Goal: Task Accomplishment & Management: Manage account settings

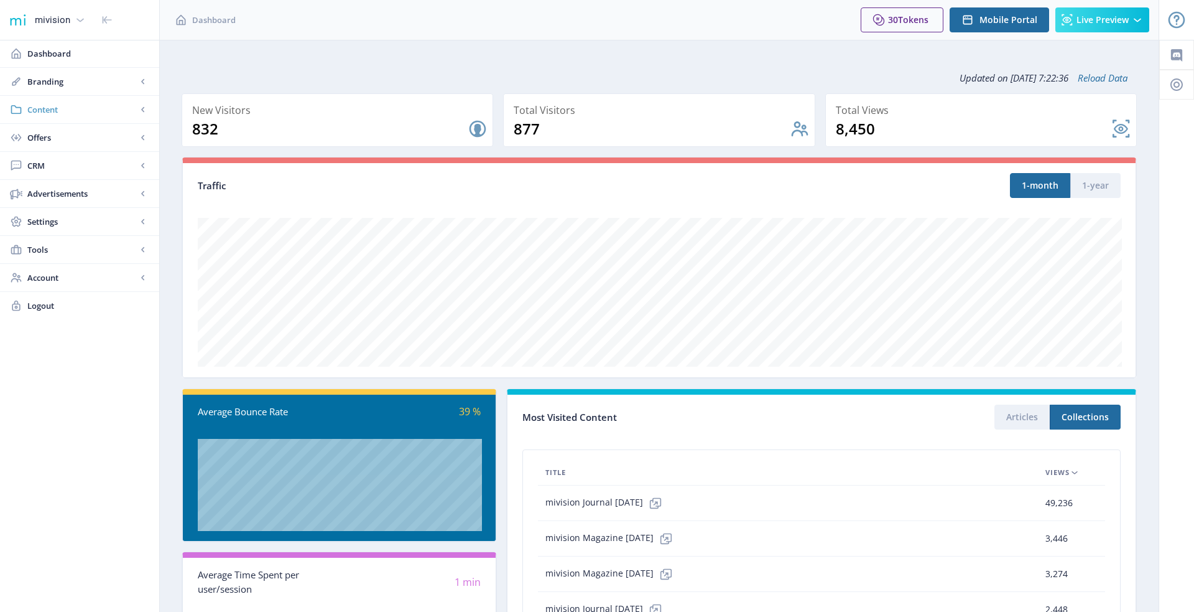
click at [88, 114] on span "Content" at bounding box center [81, 109] width 109 height 12
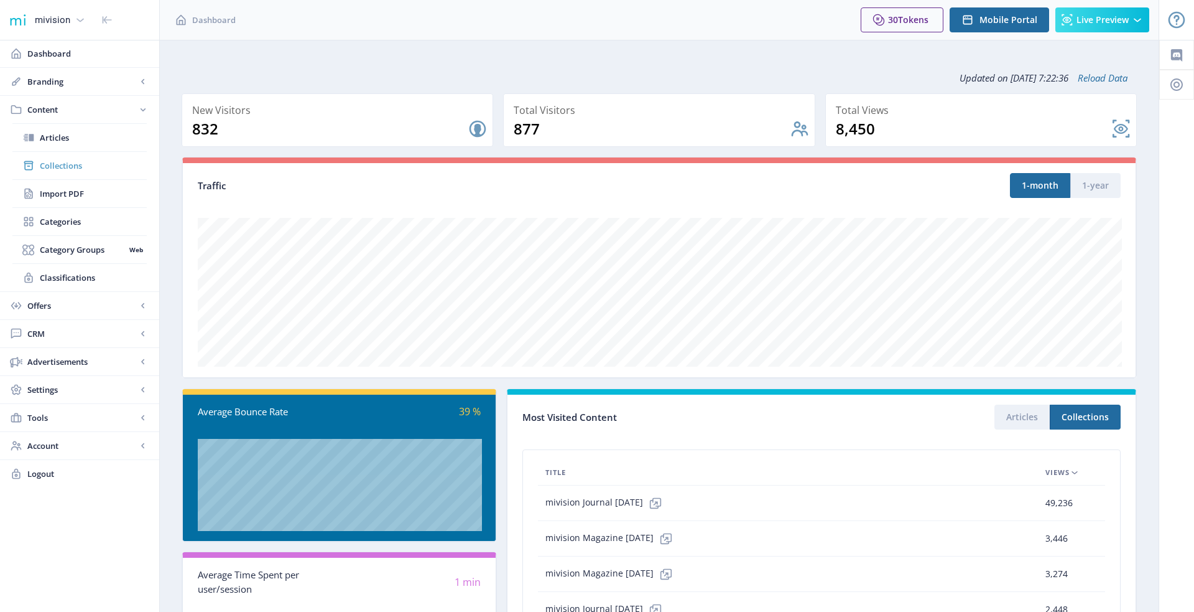
click at [91, 162] on span "Collections" at bounding box center [93, 165] width 107 height 12
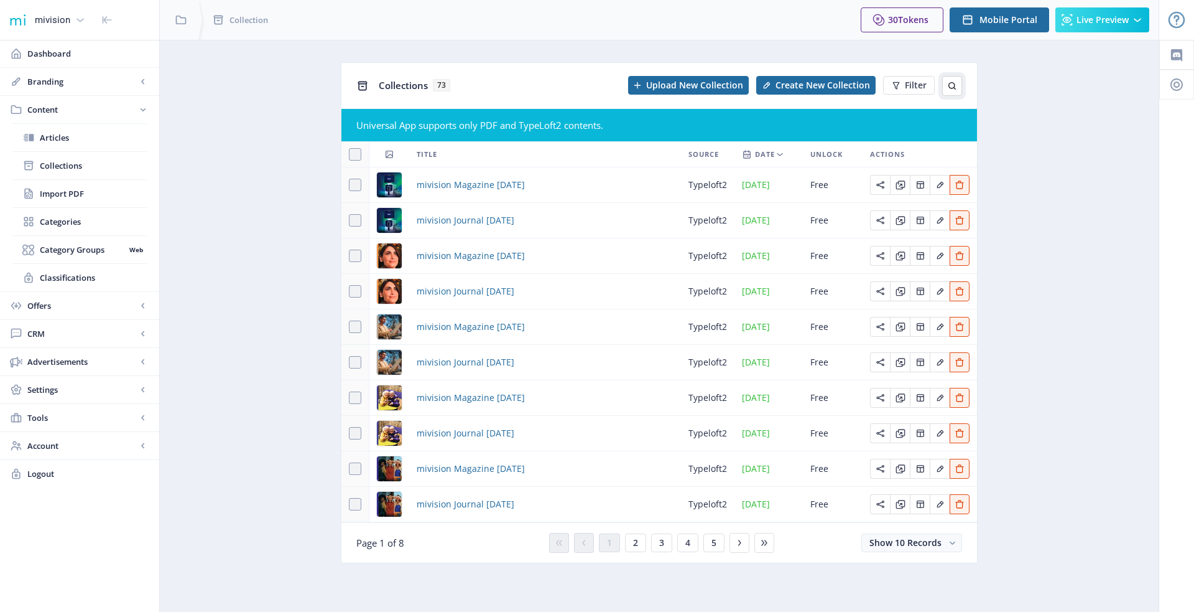
click at [955, 80] on button at bounding box center [953, 86] width 20 height 20
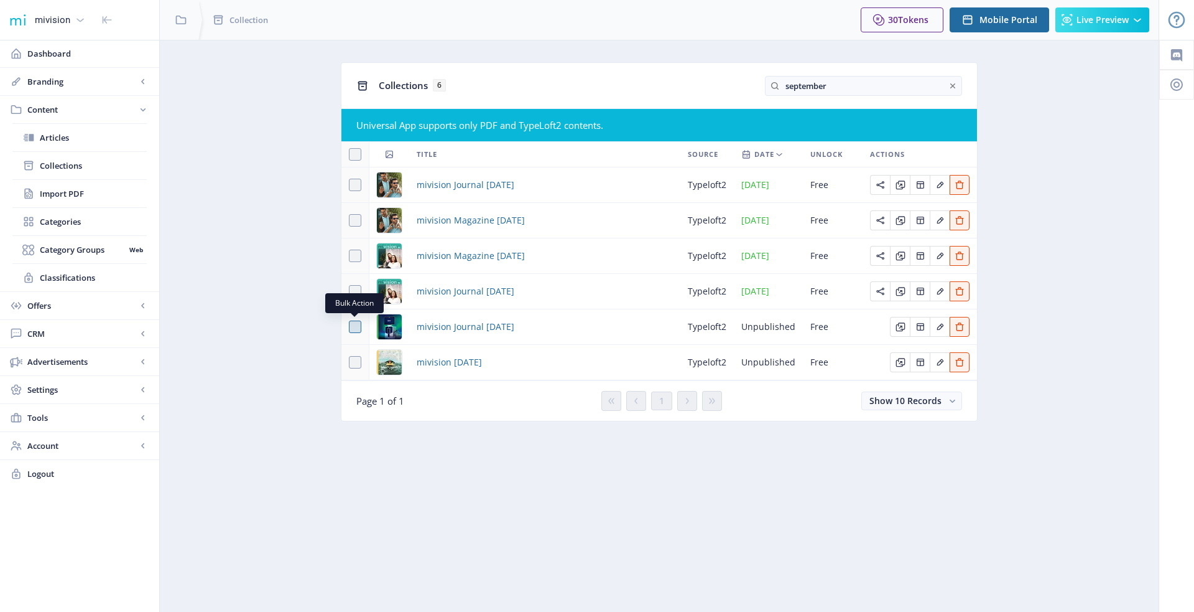
type input "september"
click at [353, 324] on span at bounding box center [355, 326] width 12 height 12
click at [350, 327] on input "checkbox" at bounding box center [349, 327] width 1 height 1
checkbox input "true"
click at [896, 324] on icon "Edit page" at bounding box center [899, 327] width 7 height 7
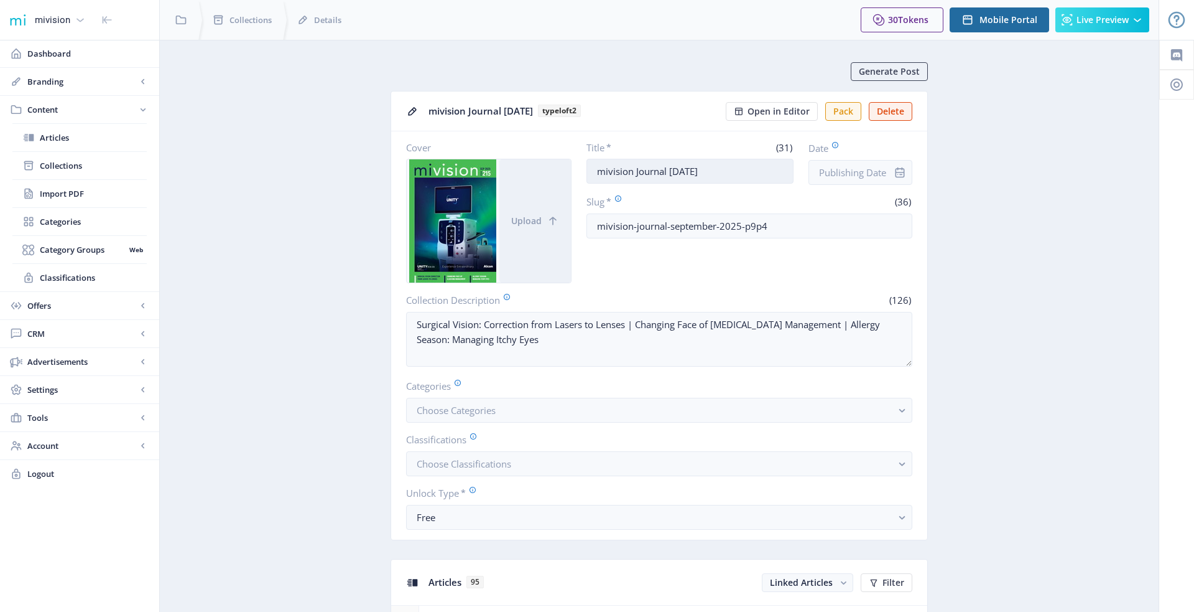
drag, startPoint x: 665, startPoint y: 172, endPoint x: 635, endPoint y: 172, distance: 29.9
click at [635, 172] on input "mivision Journal [DATE]" at bounding box center [691, 171] width 208 height 25
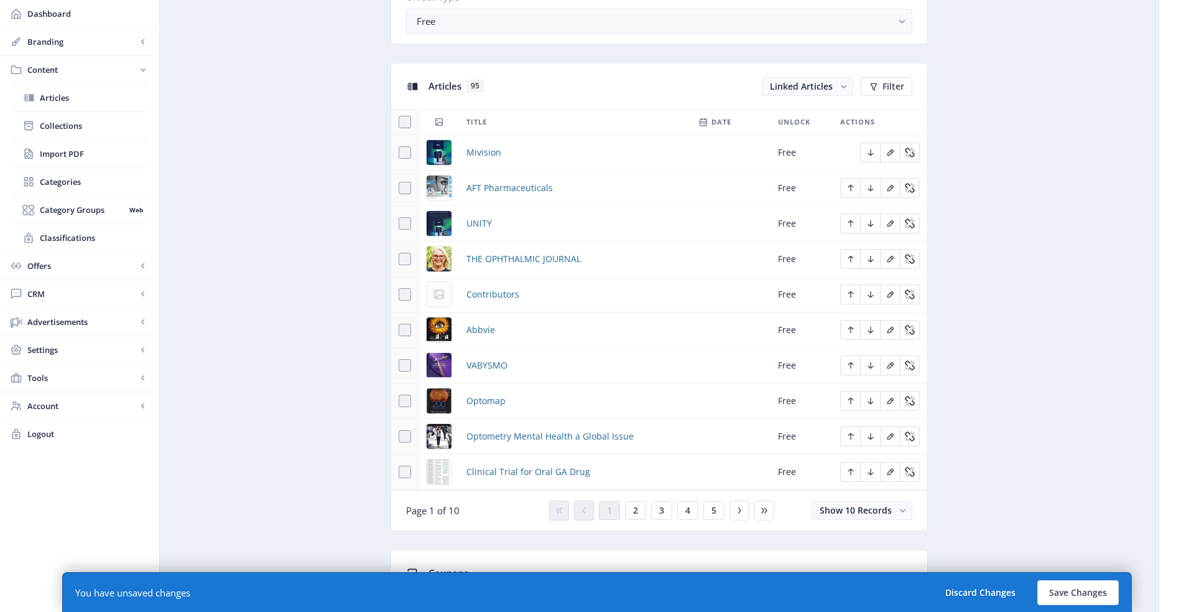
scroll to position [490, 0]
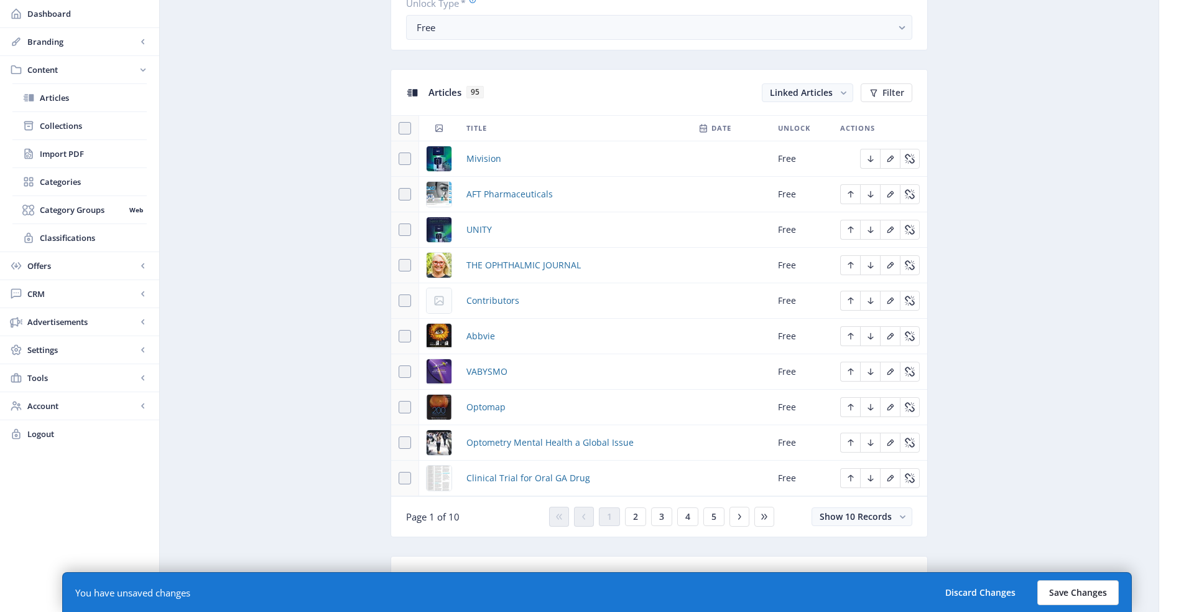
type input "mivision Magazine [DATE]"
click at [1078, 591] on button "Save Changes" at bounding box center [1078, 592] width 81 height 25
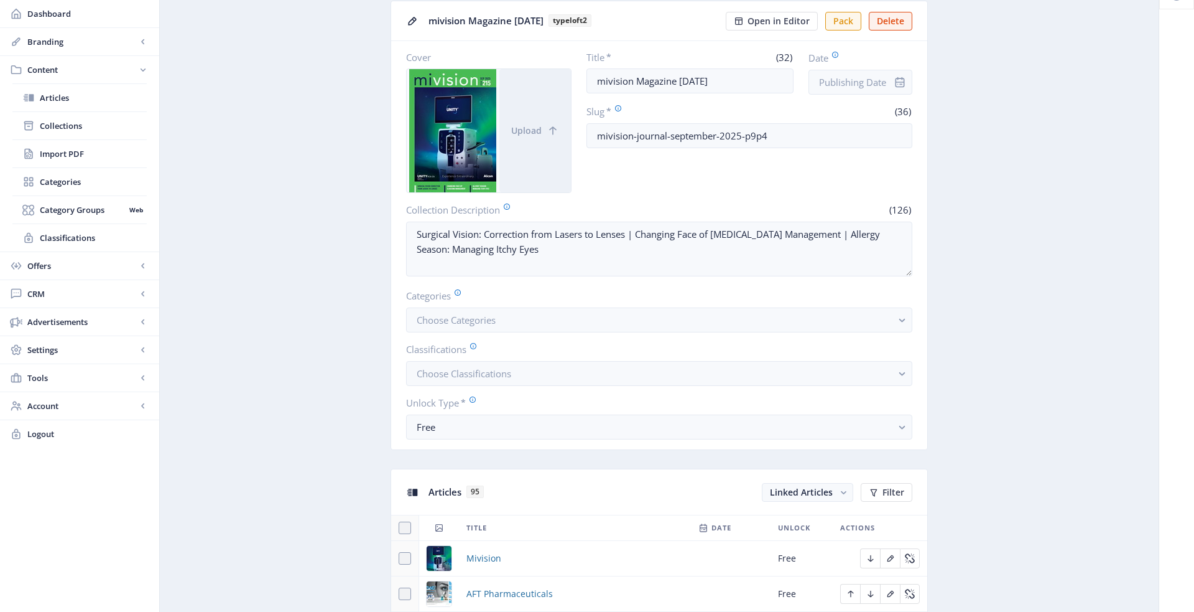
scroll to position [0, 0]
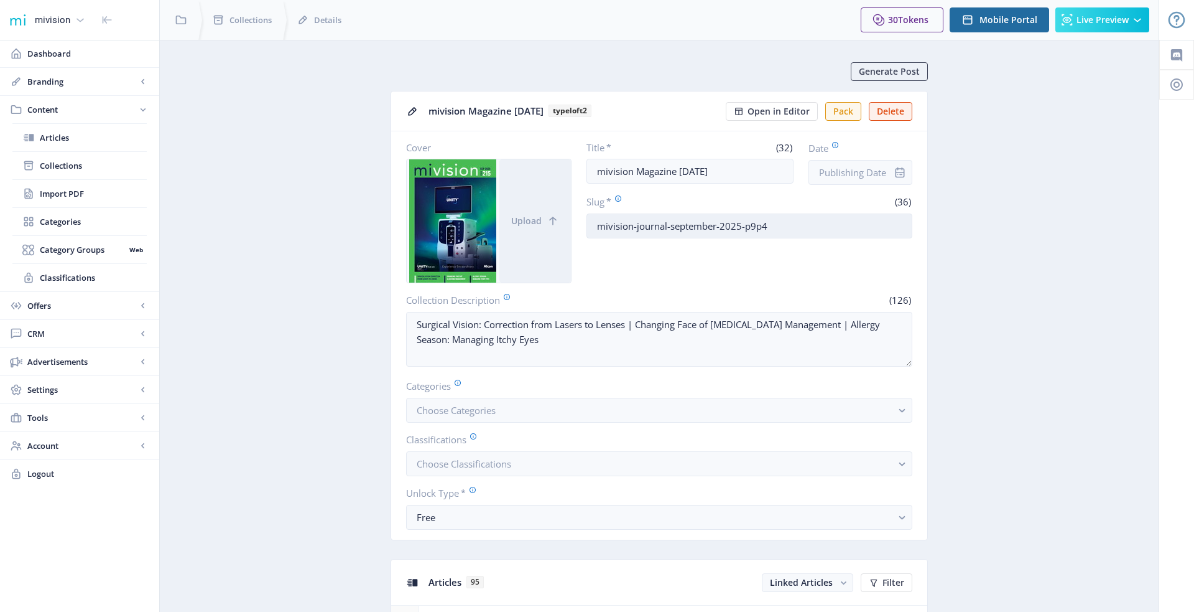
drag, startPoint x: 665, startPoint y: 224, endPoint x: 634, endPoint y: 225, distance: 31.1
click at [634, 225] on input "mivision-journal-september-2025-p9p4" at bounding box center [750, 225] width 327 height 25
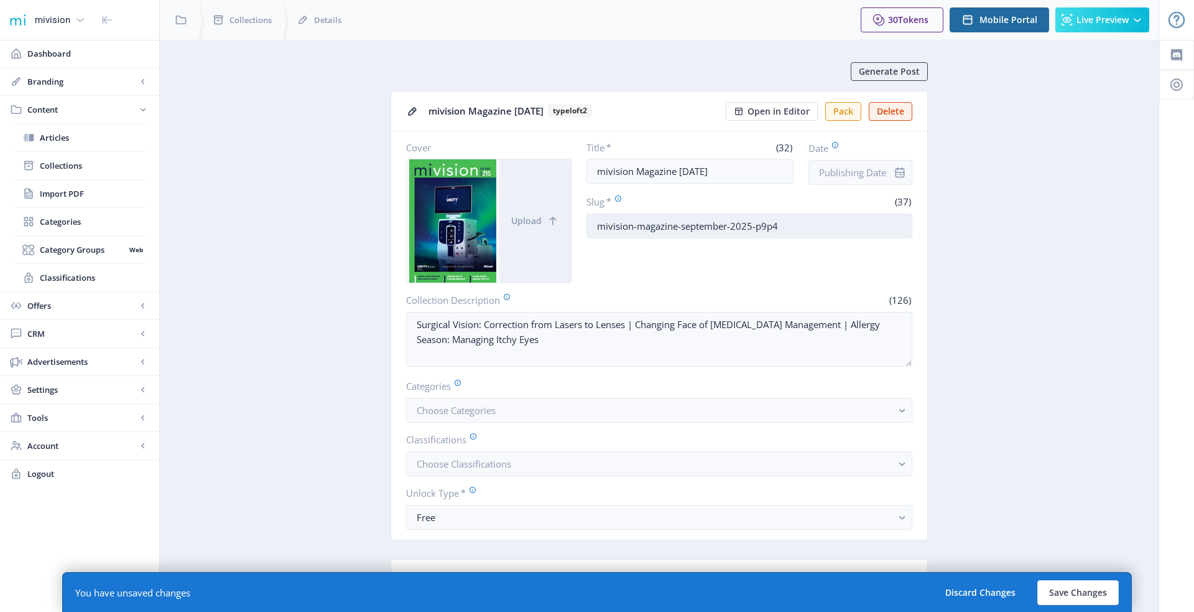
drag, startPoint x: 752, startPoint y: 228, endPoint x: 826, endPoint y: 228, distance: 74.7
click at [826, 228] on input "mivision-magazine-september-2025-p9p4" at bounding box center [750, 225] width 327 height 25
type input "mivision-magazine-september-2025"
click at [1079, 587] on button "Save Changes" at bounding box center [1078, 592] width 81 height 25
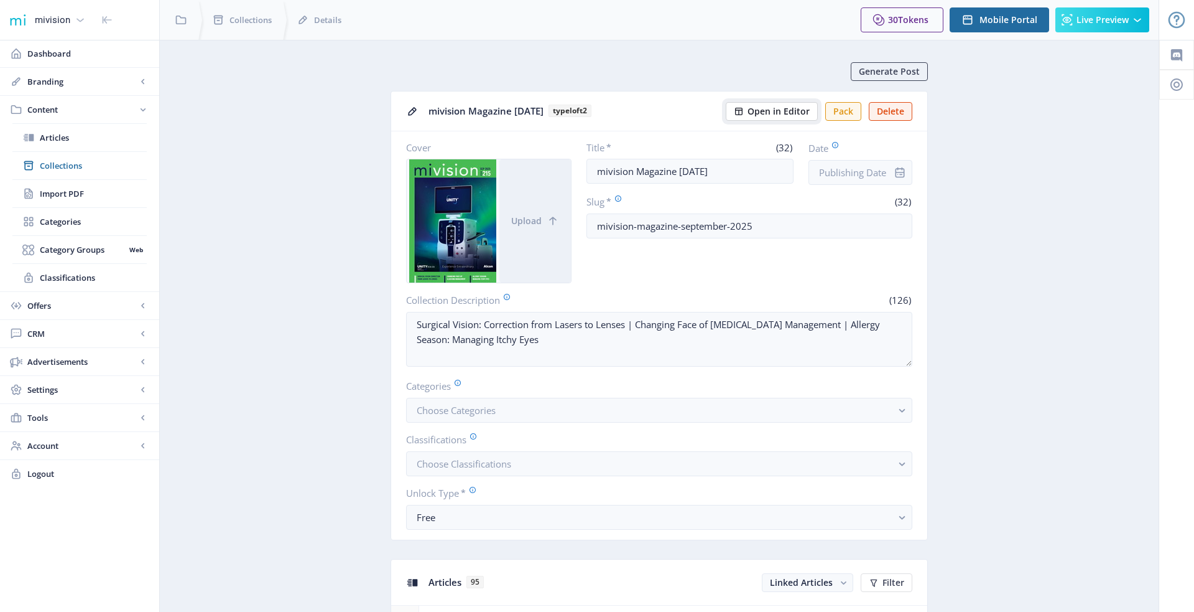
click at [789, 111] on span "Open in Editor" at bounding box center [779, 111] width 62 height 10
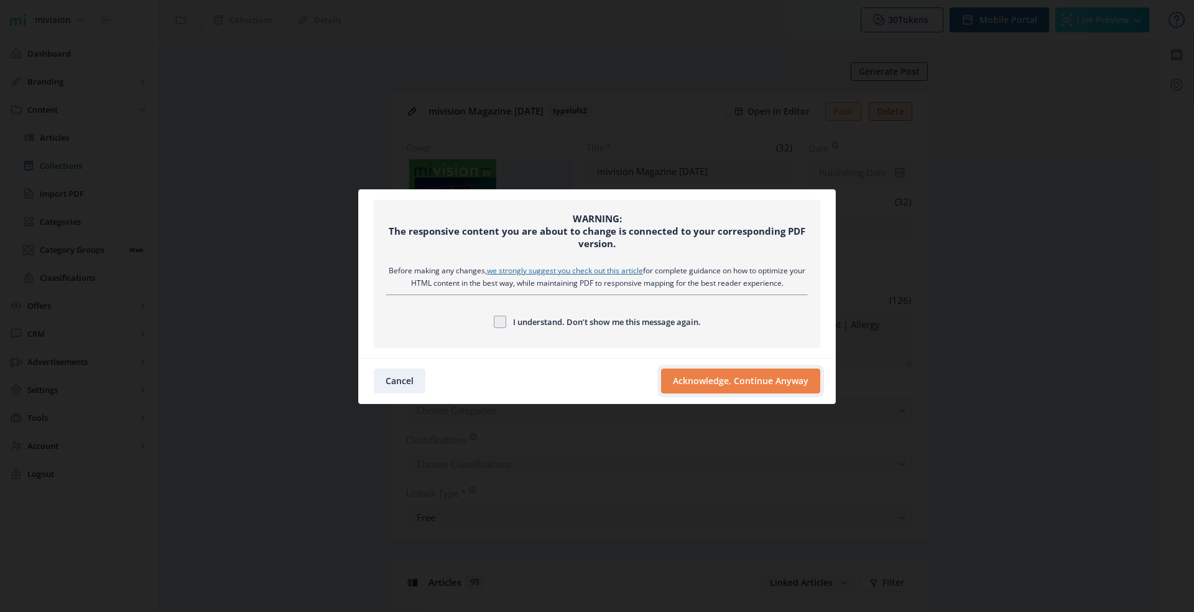
click at [688, 376] on button "Acknowledge, Continue Anyway" at bounding box center [740, 380] width 159 height 25
